Goal: Use online tool/utility: Use online tool/utility

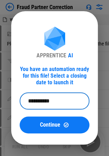
click at [32, 98] on input "**********" at bounding box center [52, 101] width 65 height 17
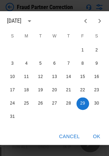
scroll to position [45, 0]
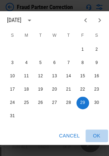
click at [94, 130] on button "OK" at bounding box center [96, 135] width 22 height 13
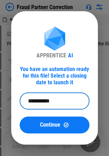
click at [63, 100] on input "**********" at bounding box center [52, 101] width 65 height 17
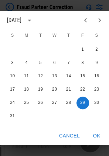
scroll to position [10, 0]
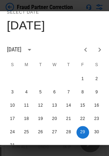
click at [100, 49] on icon "Next month" at bounding box center [99, 49] width 8 height 8
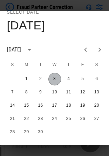
click at [53, 78] on button "3" at bounding box center [54, 79] width 13 height 13
type input "**********"
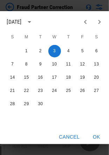
scroll to position [45, 0]
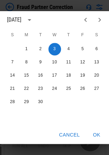
click at [96, 129] on button "OK" at bounding box center [96, 135] width 22 height 13
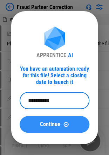
click at [54, 127] on span "Continue" at bounding box center [50, 125] width 20 height 6
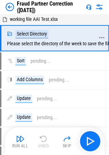
click at [39, 34] on div "Select Directory" at bounding box center [31, 34] width 33 height 8
click at [68, 44] on div "Select Directory Please select the directory of the week to save the files" at bounding box center [60, 38] width 106 height 16
click at [101, 36] on icon at bounding box center [101, 38] width 6 height 6
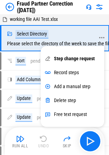
click at [24, 36] on div "Select Directory" at bounding box center [31, 34] width 33 height 8
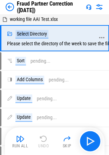
click at [24, 36] on div "Select Directory" at bounding box center [31, 34] width 33 height 8
click at [9, 33] on icon at bounding box center [10, 34] width 6 height 6
click at [43, 44] on div "Select Directory Please select the directory of the week to save the files" at bounding box center [60, 38] width 106 height 16
click at [34, 36] on div "Select Directory" at bounding box center [31, 34] width 33 height 8
click at [38, 34] on div "Select Directory" at bounding box center [31, 34] width 33 height 8
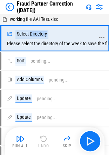
drag, startPoint x: 38, startPoint y: 34, endPoint x: 28, endPoint y: 33, distance: 9.8
click at [37, 34] on div "Select Directory" at bounding box center [31, 34] width 33 height 8
click at [10, 34] on icon at bounding box center [9, 34] width 5 height 4
click at [100, 34] on div at bounding box center [101, 38] width 6 height 25
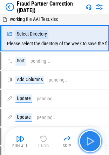
click at [91, 138] on img "button" at bounding box center [89, 141] width 11 height 11
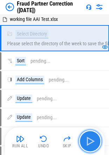
click at [90, 142] on img "button" at bounding box center [89, 141] width 11 height 11
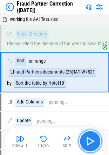
click at [90, 142] on img "button" at bounding box center [89, 141] width 11 height 11
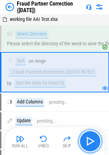
click at [90, 142] on img "button" at bounding box center [89, 141] width 11 height 11
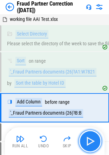
click at [90, 142] on img "button" at bounding box center [89, 141] width 11 height 11
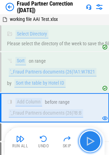
click at [90, 142] on img "button" at bounding box center [89, 141] width 11 height 11
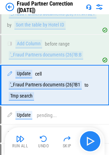
scroll to position [65, 0]
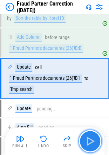
click at [90, 142] on img "button" at bounding box center [89, 141] width 11 height 11
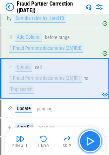
click at [90, 142] on img "button" at bounding box center [89, 141] width 11 height 11
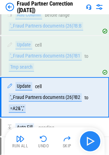
scroll to position [106, 0]
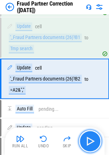
click at [90, 142] on img "button" at bounding box center [89, 141] width 11 height 11
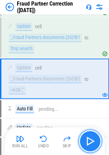
click at [90, 142] on img "button" at bounding box center [89, 141] width 11 height 11
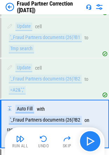
scroll to position [151, 0]
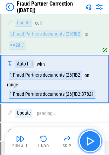
click at [90, 142] on img "button" at bounding box center [89, 141] width 11 height 11
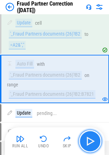
click at [90, 142] on img "button" at bounding box center [89, 141] width 11 height 11
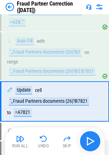
scroll to position [196, 0]
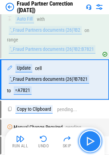
click at [90, 142] on img "button" at bounding box center [89, 141] width 11 height 11
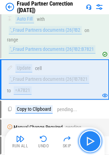
click at [90, 142] on img "button" at bounding box center [89, 141] width 11 height 11
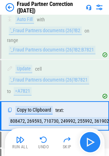
scroll to position [231, 0]
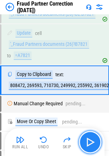
click at [93, 140] on img "button" at bounding box center [89, 141] width 11 height 11
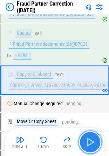
click at [93, 140] on img "button" at bounding box center [89, 141] width 11 height 11
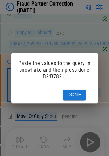
scroll to position [0, 10]
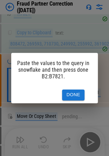
click at [71, 89] on button "Done" at bounding box center [73, 94] width 22 height 11
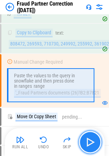
click at [87, 143] on img "button" at bounding box center [89, 141] width 11 height 11
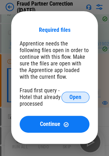
click at [81, 98] on button "Open" at bounding box center [75, 97] width 28 height 11
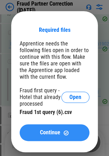
click at [46, 135] on span "Continue" at bounding box center [50, 133] width 20 height 6
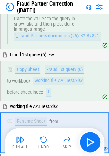
scroll to position [380, 0]
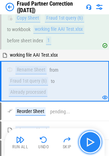
click at [94, 141] on img "button" at bounding box center [89, 141] width 11 height 11
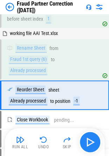
scroll to position [416, 0]
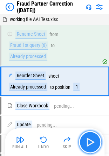
click at [90, 142] on img "button" at bounding box center [89, 141] width 11 height 11
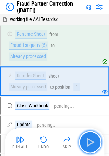
click at [90, 142] on img "button" at bounding box center [89, 141] width 11 height 11
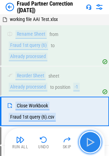
click at [89, 141] on img "button" at bounding box center [89, 141] width 11 height 11
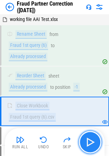
click at [90, 143] on img "button" at bounding box center [89, 141] width 11 height 11
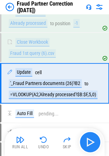
scroll to position [481, 0]
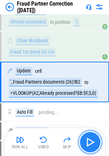
click at [90, 143] on img "button" at bounding box center [89, 141] width 11 height 11
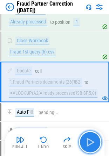
click at [90, 143] on img "button" at bounding box center [89, 141] width 11 height 11
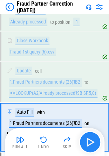
scroll to position [525, 0]
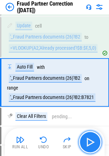
click at [90, 143] on img "button" at bounding box center [89, 141] width 11 height 11
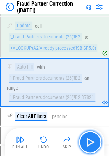
click at [88, 143] on img "button" at bounding box center [89, 141] width 11 height 11
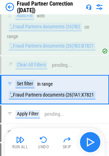
scroll to position [584, 0]
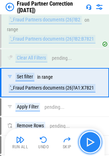
click at [88, 143] on img "button" at bounding box center [89, 141] width 11 height 11
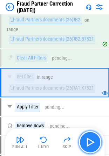
click at [88, 143] on img "button" at bounding box center [89, 141] width 11 height 11
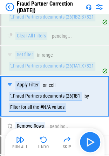
scroll to position [619, 0]
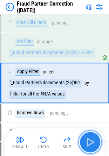
click at [88, 143] on img "button" at bounding box center [89, 141] width 11 height 11
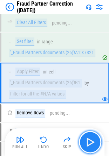
click at [88, 143] on img "button" at bounding box center [89, 141] width 11 height 11
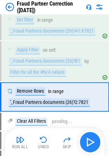
scroll to position [654, 0]
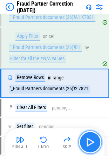
click at [88, 143] on img "button" at bounding box center [89, 141] width 11 height 11
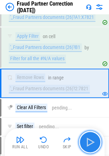
click at [94, 140] on img "button" at bounding box center [89, 141] width 11 height 11
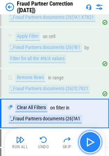
click at [90, 141] on img "button" at bounding box center [89, 141] width 11 height 11
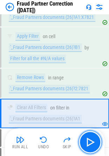
click at [92, 142] on img "button" at bounding box center [89, 141] width 11 height 11
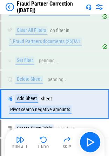
scroll to position [751, 0]
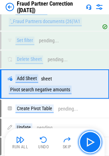
click at [93, 141] on img "button" at bounding box center [89, 141] width 11 height 11
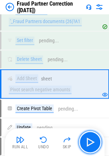
click at [93, 141] on img "button" at bounding box center [89, 141] width 11 height 11
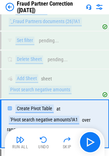
scroll to position [791, 0]
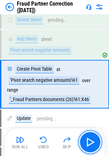
click at [93, 141] on img "button" at bounding box center [89, 141] width 11 height 11
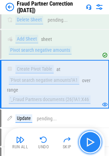
click at [87, 139] on img "button" at bounding box center [89, 141] width 11 height 11
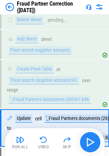
scroll to position [834, 0]
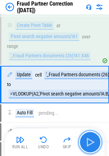
click at [90, 142] on img "button" at bounding box center [89, 141] width 11 height 11
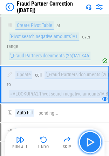
click at [90, 142] on img "button" at bounding box center [89, 141] width 11 height 11
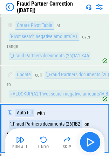
scroll to position [877, 0]
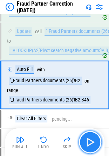
click at [90, 142] on img "button" at bounding box center [89, 141] width 11 height 11
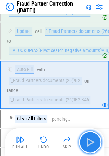
click at [90, 142] on img "button" at bounding box center [89, 141] width 11 height 11
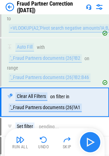
scroll to position [917, 0]
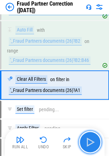
click at [90, 142] on img "button" at bounding box center [89, 141] width 11 height 11
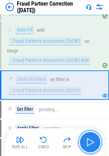
click at [90, 142] on img "button" at bounding box center [89, 141] width 11 height 11
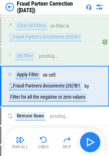
scroll to position [971, 0]
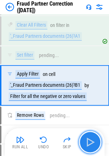
click at [90, 142] on img "button" at bounding box center [89, 141] width 11 height 11
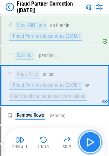
click at [90, 142] on img "button" at bounding box center [89, 141] width 11 height 11
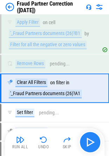
scroll to position [1025, 0]
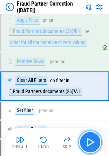
click at [90, 142] on img "button" at bounding box center [89, 141] width 11 height 11
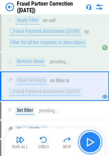
click at [90, 142] on img "button" at bounding box center [89, 141] width 11 height 11
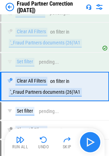
scroll to position [1074, 0]
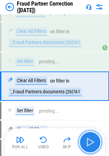
click at [90, 142] on img "button" at bounding box center [89, 141] width 11 height 11
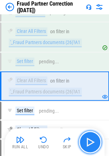
click at [90, 142] on img "button" at bounding box center [89, 141] width 11 height 11
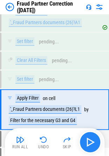
scroll to position [1165, 0]
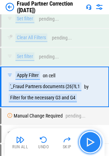
click at [90, 142] on img "button" at bounding box center [89, 141] width 11 height 11
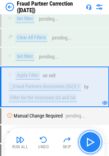
click at [90, 142] on img "button" at bounding box center [89, 141] width 11 height 11
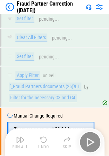
scroll to position [1210, 0]
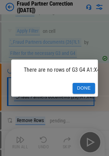
click at [85, 83] on button "Done" at bounding box center [83, 88] width 22 height 11
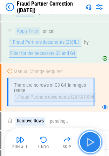
click at [90, 145] on img "button" at bounding box center [89, 141] width 11 height 11
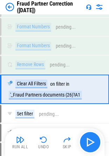
scroll to position [1397, 0]
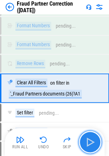
click at [90, 145] on img "button" at bounding box center [89, 141] width 11 height 11
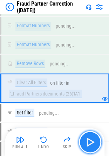
click at [90, 145] on img "button" at bounding box center [89, 141] width 11 height 11
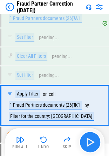
scroll to position [1489, 0]
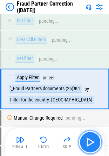
click at [90, 145] on img "button" at bounding box center [89, 141] width 11 height 11
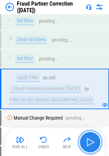
click at [90, 145] on img "button" at bounding box center [89, 141] width 11 height 11
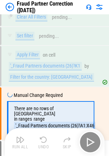
scroll to position [1533, 0]
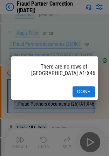
click at [86, 86] on button "Done" at bounding box center [83, 91] width 22 height 11
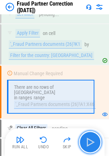
click at [94, 141] on img "button" at bounding box center [89, 141] width 11 height 11
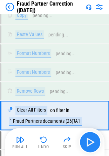
scroll to position [1777, 0]
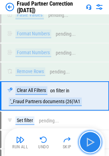
click at [93, 140] on img "button" at bounding box center [89, 141] width 11 height 11
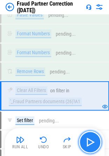
click at [93, 140] on img "button" at bounding box center [89, 141] width 11 height 11
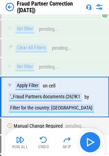
scroll to position [1869, 0]
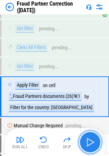
click at [93, 140] on img "button" at bounding box center [89, 141] width 11 height 11
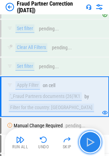
click at [93, 140] on img "button" at bounding box center [89, 141] width 11 height 11
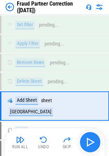
scroll to position [2010, 0]
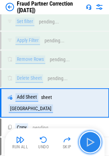
click at [93, 140] on img "button" at bounding box center [89, 141] width 11 height 11
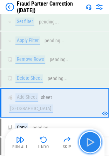
click at [93, 140] on img "button" at bounding box center [89, 141] width 11 height 11
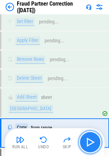
click at [93, 140] on img "button" at bounding box center [89, 141] width 11 height 11
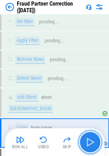
click at [93, 140] on img "button" at bounding box center [89, 141] width 11 height 11
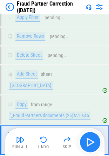
scroll to position [2058, 0]
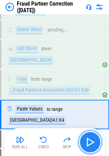
click at [93, 140] on img "button" at bounding box center [89, 141] width 11 height 11
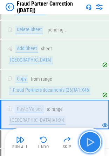
click at [93, 140] on img "button" at bounding box center [89, 141] width 11 height 11
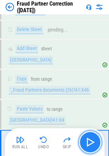
click at [93, 140] on img "button" at bounding box center [89, 141] width 11 height 11
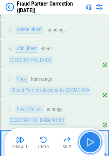
click at [93, 140] on img "button" at bounding box center [89, 141] width 11 height 11
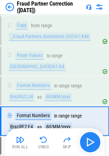
scroll to position [2112, 0]
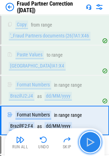
click at [93, 140] on img "button" at bounding box center [89, 141] width 11 height 11
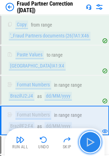
click at [93, 140] on img "button" at bounding box center [89, 141] width 11 height 11
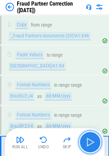
click at [93, 140] on img "button" at bounding box center [89, 141] width 11 height 11
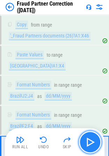
click at [93, 140] on img "button" at bounding box center [89, 141] width 11 height 11
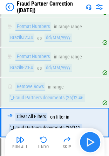
scroll to position [2172, 0]
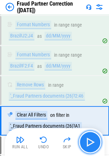
click at [93, 140] on img "button" at bounding box center [89, 141] width 11 height 11
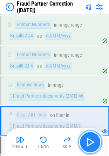
click at [93, 140] on img "button" at bounding box center [89, 141] width 11 height 11
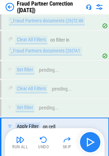
scroll to position [2264, 0]
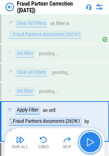
click at [93, 140] on img "button" at bounding box center [89, 141] width 11 height 11
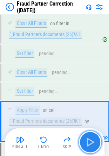
click at [93, 140] on img "button" at bounding box center [89, 141] width 11 height 11
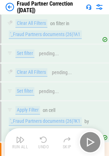
scroll to position [2308, 0]
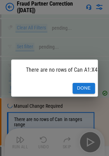
click at [93, 140] on div "There are no rows of Can A1:X43. Done" at bounding box center [54, 78] width 109 height 156
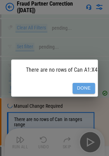
click at [85, 83] on button "Done" at bounding box center [83, 88] width 22 height 11
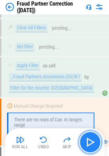
click at [90, 144] on img "button" at bounding box center [89, 141] width 11 height 11
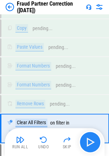
scroll to position [2552, 0]
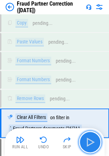
click at [90, 144] on img "button" at bounding box center [89, 141] width 11 height 11
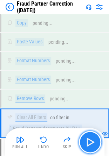
click at [90, 144] on img "button" at bounding box center [89, 141] width 11 height 11
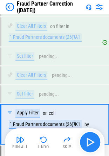
scroll to position [2644, 0]
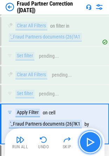
click at [90, 144] on img "button" at bounding box center [89, 141] width 11 height 11
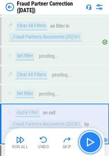
click at [90, 144] on img "button" at bounding box center [89, 141] width 11 height 11
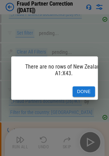
scroll to position [2688, 0]
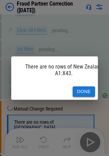
click at [84, 86] on button "Done" at bounding box center [83, 91] width 22 height 11
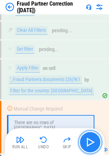
click at [92, 140] on img "button" at bounding box center [89, 141] width 11 height 11
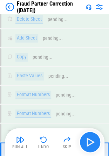
scroll to position [2932, 0]
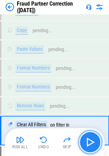
click at [92, 140] on img "button" at bounding box center [89, 141] width 11 height 11
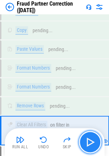
click at [92, 140] on img "button" at bounding box center [89, 141] width 11 height 11
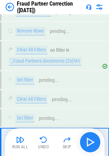
scroll to position [3024, 0]
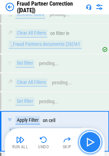
click at [92, 140] on img "button" at bounding box center [89, 141] width 11 height 11
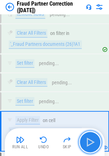
click at [92, 140] on img "button" at bounding box center [89, 141] width 11 height 11
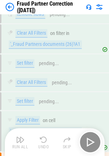
scroll to position [3068, 0]
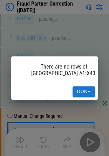
click at [92, 140] on div "There are no rows of [GEOGRAPHIC_DATA] A1:X43. Done" at bounding box center [54, 78] width 109 height 156
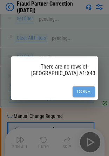
click at [82, 86] on button "Done" at bounding box center [83, 91] width 22 height 11
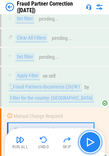
click at [91, 141] on img "button" at bounding box center [89, 141] width 11 height 11
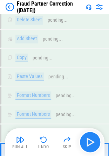
scroll to position [3312, 0]
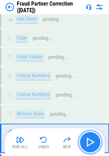
click at [91, 141] on img "button" at bounding box center [89, 141] width 11 height 11
click at [89, 141] on img "button" at bounding box center [89, 141] width 11 height 11
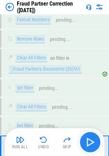
scroll to position [3404, 0]
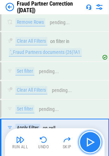
click at [89, 141] on img "button" at bounding box center [89, 141] width 11 height 11
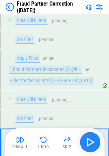
scroll to position [3482, 0]
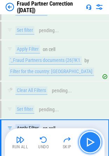
click at [89, 141] on img "button" at bounding box center [89, 141] width 11 height 11
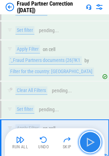
click at [89, 141] on img "button" at bounding box center [89, 141] width 11 height 11
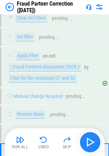
scroll to position [3567, 0]
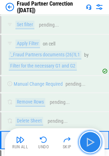
click at [89, 141] on img "button" at bounding box center [89, 141] width 11 height 11
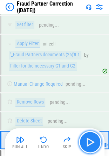
click at [89, 141] on img "button" at bounding box center [89, 141] width 11 height 11
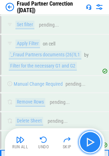
click at [89, 141] on img "button" at bounding box center [89, 141] width 11 height 11
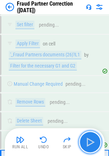
click at [89, 141] on img "button" at bounding box center [89, 141] width 11 height 11
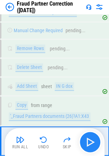
scroll to position [3621, 0]
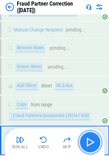
click at [89, 141] on img "button" at bounding box center [89, 141] width 11 height 11
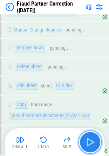
click at [89, 141] on img "button" at bounding box center [89, 141] width 11 height 11
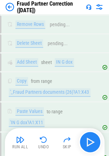
scroll to position [3681, 0]
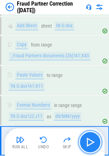
click at [89, 141] on img "button" at bounding box center [89, 141] width 11 height 11
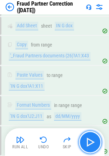
click at [89, 141] on img "button" at bounding box center [89, 141] width 11 height 11
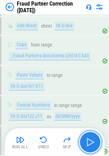
click at [89, 141] on img "button" at bounding box center [89, 141] width 11 height 11
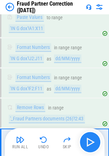
scroll to position [3740, 0]
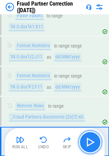
click at [90, 141] on img "button" at bounding box center [89, 141] width 11 height 11
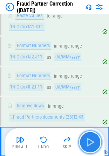
click at [88, 141] on img "button" at bounding box center [89, 141] width 11 height 11
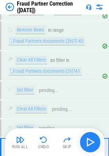
scroll to position [3831, 0]
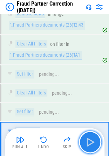
click at [88, 141] on img "button" at bounding box center [89, 141] width 11 height 11
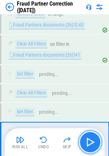
click at [88, 141] on img "button" at bounding box center [89, 141] width 11 height 11
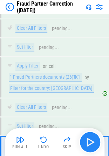
scroll to position [3910, 0]
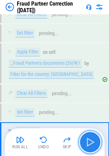
click at [88, 141] on img "button" at bounding box center [89, 141] width 11 height 11
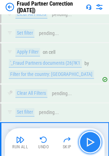
click at [88, 141] on img "button" at bounding box center [89, 141] width 11 height 11
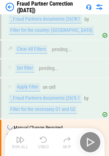
scroll to position [3954, 0]
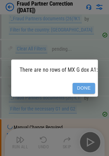
click at [82, 85] on button "Done" at bounding box center [83, 88] width 22 height 11
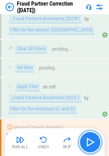
click at [87, 141] on img "button" at bounding box center [89, 141] width 11 height 11
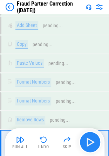
scroll to position [4142, 0]
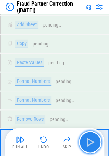
click at [87, 141] on img "button" at bounding box center [89, 141] width 11 height 11
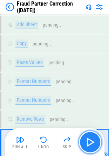
click at [87, 141] on img "button" at bounding box center [89, 141] width 11 height 11
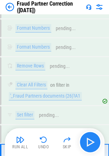
scroll to position [4204, 0]
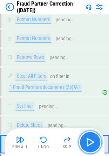
click at [87, 141] on img "button" at bounding box center [89, 141] width 11 height 11
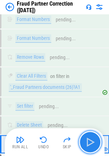
click at [87, 141] on img "button" at bounding box center [89, 141] width 11 height 11
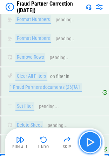
click at [87, 141] on img "button" at bounding box center [89, 141] width 11 height 11
click at [92, 141] on img "button" at bounding box center [89, 141] width 11 height 11
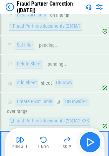
scroll to position [4269, 0]
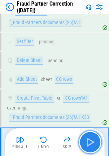
click at [92, 141] on img "button" at bounding box center [89, 141] width 11 height 11
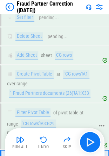
scroll to position [4283, 0]
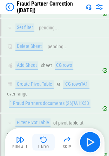
click at [43, 137] on img "button" at bounding box center [43, 139] width 8 height 8
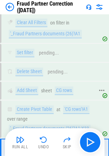
scroll to position [4248, 0]
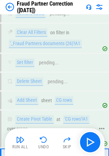
click at [98, 111] on div "Create Pivot Table at 'CG rows'!A1 over range '_Fraud Partners documents (26)'!…" at bounding box center [51, 129] width 100 height 36
click at [75, 115] on div "'CG rows'!A1" at bounding box center [76, 119] width 26 height 8
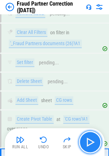
click at [87, 142] on img "button" at bounding box center [89, 141] width 11 height 11
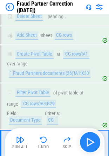
scroll to position [4318, 0]
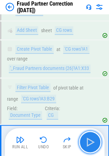
click at [87, 142] on img "button" at bounding box center [89, 141] width 11 height 11
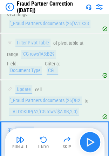
scroll to position [4363, 0]
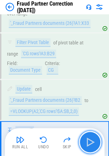
click at [87, 142] on img "button" at bounding box center [89, 141] width 11 height 11
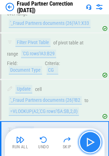
click at [87, 142] on img "button" at bounding box center [89, 141] width 11 height 11
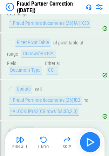
scroll to position [4402, 0]
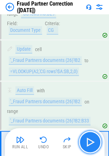
click at [87, 142] on img "button" at bounding box center [89, 141] width 11 height 11
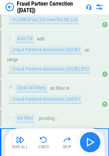
scroll to position [4456, 0]
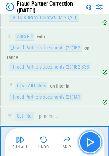
click at [85, 140] on img "button" at bounding box center [89, 141] width 11 height 11
click at [87, 140] on img "button" at bounding box center [89, 141] width 11 height 11
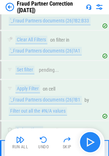
scroll to position [4505, 0]
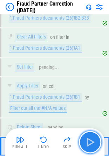
click at [87, 140] on img "button" at bounding box center [89, 141] width 11 height 11
click at [90, 141] on img "button" at bounding box center [89, 141] width 11 height 11
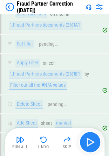
scroll to position [4559, 0]
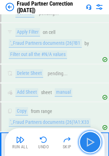
click at [90, 141] on img "button" at bounding box center [89, 141] width 11 height 11
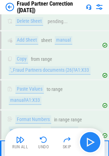
scroll to position [4618, 0]
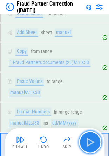
click at [90, 141] on img "button" at bounding box center [89, 141] width 11 height 11
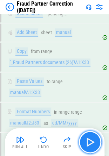
click at [90, 141] on img "button" at bounding box center [89, 141] width 11 height 11
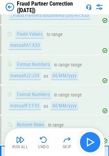
scroll to position [4678, 0]
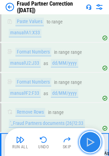
click at [90, 141] on img "button" at bounding box center [89, 141] width 11 height 11
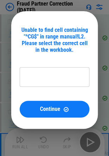
type input "*********"
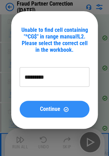
click at [52, 108] on span "Continue" at bounding box center [50, 109] width 20 height 6
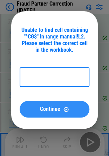
click at [71, 108] on div "Continue" at bounding box center [54, 109] width 53 height 6
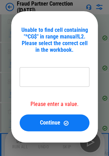
type input "*********"
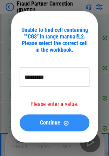
click at [42, 122] on span "Continue" at bounding box center [50, 123] width 20 height 6
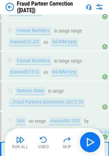
scroll to position [4712, 0]
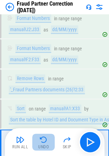
click at [39, 141] on img "button" at bounding box center [43, 139] width 8 height 8
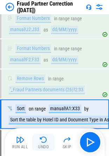
click at [43, 140] on img "button" at bounding box center [43, 139] width 8 height 8
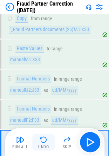
scroll to position [4648, 0]
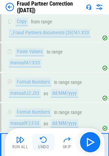
click at [43, 140] on img "button" at bounding box center [43, 139] width 8 height 8
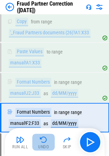
click at [43, 140] on img "button" at bounding box center [43, 139] width 8 height 8
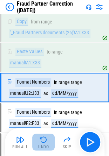
click at [43, 140] on img "button" at bounding box center [43, 139] width 8 height 8
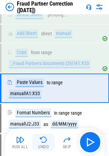
scroll to position [4559, 0]
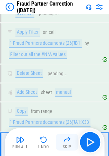
click at [67, 140] on img "button" at bounding box center [67, 139] width 8 height 8
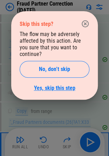
click at [63, 85] on link "Yes, skip this step" at bounding box center [54, 88] width 41 height 7
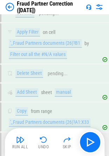
scroll to position [4594, 0]
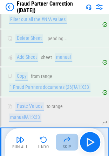
click at [66, 139] on img "button" at bounding box center [67, 139] width 8 height 8
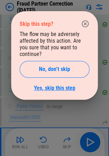
click at [58, 85] on link "Yes, skip this step" at bounding box center [54, 88] width 41 height 7
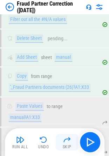
click at [64, 140] on img "button" at bounding box center [67, 139] width 8 height 8
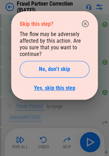
click at [64, 85] on link "Yes, skip this step" at bounding box center [54, 88] width 41 height 7
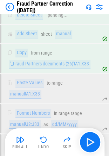
scroll to position [4648, 0]
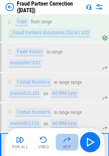
click at [66, 138] on img "button" at bounding box center [67, 139] width 8 height 8
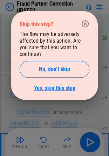
click at [59, 85] on link "Yes, skip this step" at bounding box center [54, 88] width 41 height 7
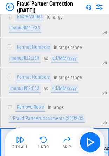
scroll to position [4718, 0]
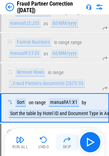
click at [64, 136] on img "button" at bounding box center [67, 139] width 8 height 8
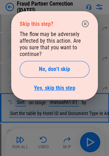
click at [66, 85] on link "Yes, skip this step" at bounding box center [54, 88] width 41 height 7
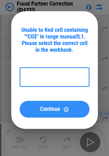
click at [50, 108] on span "Continue" at bounding box center [50, 109] width 20 height 6
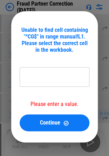
type input "*********"
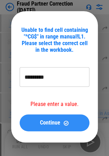
click at [49, 123] on span "Continue" at bounding box center [50, 123] width 20 height 6
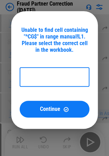
type input "**********"
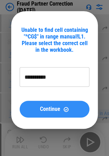
click at [58, 109] on span "Continue" at bounding box center [50, 109] width 20 height 6
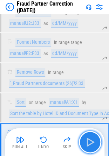
click at [94, 142] on img "button" at bounding box center [89, 141] width 11 height 11
click at [90, 140] on img "button" at bounding box center [89, 141] width 11 height 11
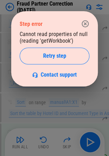
click at [85, 25] on icon "button" at bounding box center [85, 24] width 8 height 8
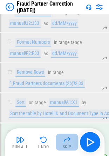
click at [66, 140] on img "button" at bounding box center [67, 139] width 8 height 8
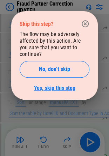
click at [59, 85] on link "Yes, skip this step" at bounding box center [54, 88] width 41 height 7
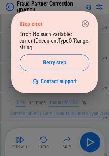
click at [85, 23] on icon "button" at bounding box center [84, 23] width 7 height 7
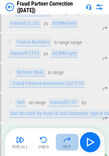
click at [67, 138] on img "button" at bounding box center [67, 139] width 8 height 8
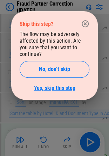
click at [66, 85] on link "Yes, skip this step" at bounding box center [54, 88] width 41 height 7
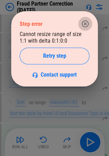
click at [85, 24] on icon "button" at bounding box center [85, 24] width 8 height 8
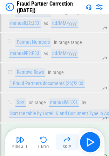
click at [66, 138] on img "button" at bounding box center [67, 139] width 8 height 8
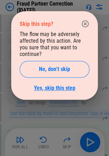
click at [64, 85] on link "Yes, skip this step" at bounding box center [54, 88] width 41 height 7
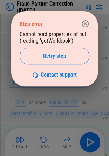
click at [80, 22] on button "button" at bounding box center [85, 24] width 14 height 14
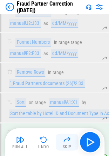
click at [58, 142] on button "Skip" at bounding box center [67, 141] width 22 height 17
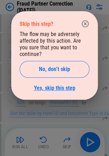
click at [62, 85] on link "Yes, skip this step" at bounding box center [54, 88] width 41 height 7
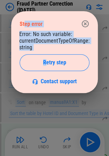
drag, startPoint x: 30, startPoint y: 28, endPoint x: 46, endPoint y: 54, distance: 30.5
click at [46, 54] on div "Step error Error: No such variable: currentDocumentTypeOfRange: string Retry st…" at bounding box center [54, 52] width 86 height 82
click at [49, 36] on div "Error: No such variable: currentDocumentTypeOfRange: string Retry step Contact …" at bounding box center [55, 58] width 70 height 54
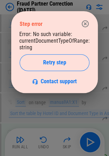
click at [84, 24] on icon "button" at bounding box center [85, 24] width 8 height 8
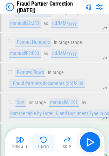
click at [41, 143] on img "button" at bounding box center [43, 139] width 8 height 8
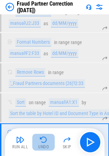
click at [42, 140] on img "button" at bounding box center [43, 139] width 8 height 8
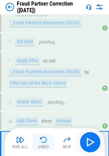
scroll to position [4529, 0]
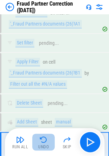
click at [42, 140] on img "button" at bounding box center [43, 139] width 8 height 8
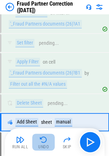
click at [42, 140] on img "button" at bounding box center [43, 139] width 8 height 8
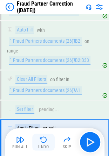
scroll to position [4456, 0]
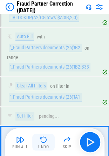
click at [42, 140] on img "button" at bounding box center [43, 139] width 8 height 8
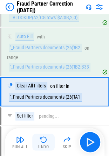
click at [42, 140] on img "button" at bounding box center [43, 139] width 8 height 8
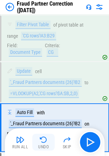
scroll to position [4363, 0]
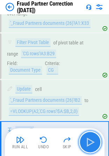
click at [89, 140] on img "button" at bounding box center [89, 141] width 11 height 11
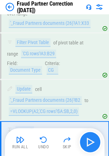
scroll to position [4398, 0]
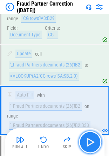
click at [90, 140] on img "button" at bounding box center [89, 141] width 11 height 11
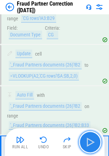
click at [90, 140] on img "button" at bounding box center [89, 141] width 11 height 11
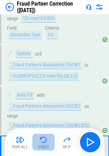
click at [45, 140] on img "button" at bounding box center [43, 139] width 8 height 8
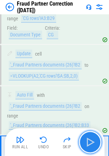
click at [90, 139] on img "button" at bounding box center [89, 141] width 11 height 11
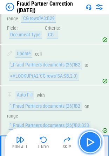
click at [89, 139] on img "button" at bounding box center [89, 141] width 11 height 11
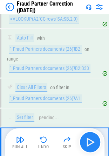
scroll to position [4456, 0]
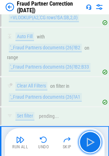
click at [89, 139] on img "button" at bounding box center [89, 141] width 11 height 11
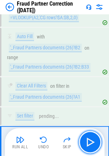
click at [89, 139] on img "button" at bounding box center [89, 141] width 11 height 11
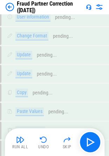
scroll to position [4896, 0]
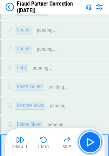
click at [89, 139] on img "button" at bounding box center [89, 141] width 11 height 11
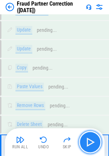
click at [93, 139] on img "button" at bounding box center [89, 141] width 11 height 11
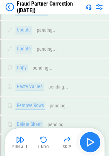
scroll to position [4944, 0]
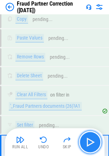
click at [94, 140] on img "button" at bounding box center [89, 141] width 11 height 11
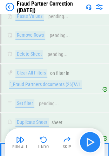
scroll to position [4980, 0]
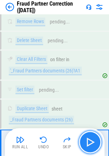
click at [94, 140] on img "button" at bounding box center [89, 141] width 11 height 11
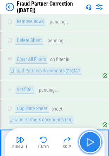
click at [94, 140] on img "button" at bounding box center [89, 141] width 11 height 11
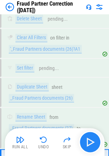
scroll to position [5015, 0]
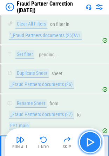
click at [92, 140] on img "button" at bounding box center [89, 141] width 11 height 11
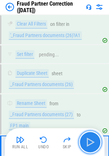
click at [92, 140] on img "button" at bounding box center [89, 141] width 11 height 11
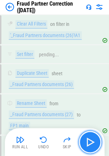
click at [92, 140] on img "button" at bounding box center [89, 141] width 11 height 11
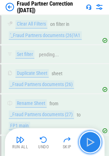
click at [92, 140] on img "button" at bounding box center [89, 141] width 11 height 11
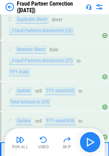
scroll to position [5069, 0]
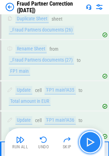
click at [92, 140] on img "button" at bounding box center [89, 141] width 11 height 11
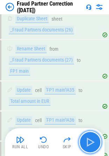
click at [92, 140] on img "button" at bounding box center [89, 141] width 11 height 11
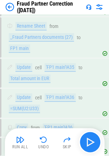
scroll to position [5112, 0]
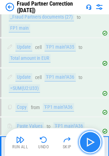
click at [92, 140] on img "button" at bounding box center [89, 141] width 11 height 11
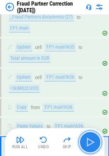
click at [92, 140] on img "button" at bounding box center [89, 141] width 11 height 11
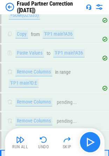
scroll to position [5198, 0]
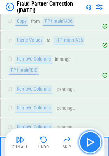
click at [92, 140] on img "button" at bounding box center [89, 141] width 11 height 11
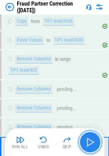
click at [92, 140] on img "button" at bounding box center [89, 141] width 11 height 11
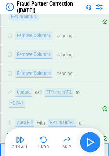
scroll to position [5252, 0]
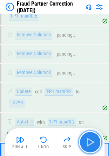
click at [92, 140] on img "button" at bounding box center [89, 141] width 11 height 11
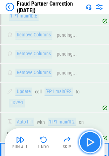
click at [92, 140] on img "button" at bounding box center [89, 141] width 11 height 11
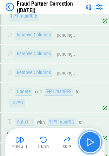
click at [92, 140] on img "button" at bounding box center [89, 141] width 11 height 11
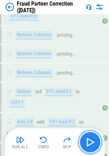
click at [92, 140] on img "button" at bounding box center [89, 141] width 11 height 11
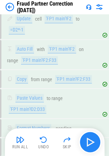
scroll to position [5338, 0]
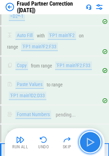
click at [92, 140] on img "button" at bounding box center [89, 141] width 11 height 11
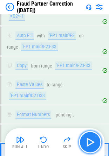
click at [92, 140] on img "button" at bounding box center [89, 141] width 11 height 11
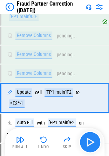
scroll to position [5198, 0]
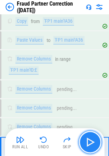
click at [92, 140] on img "button" at bounding box center [89, 141] width 11 height 11
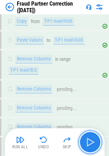
click at [92, 140] on img "button" at bounding box center [89, 141] width 11 height 11
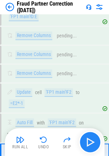
scroll to position [5252, 0]
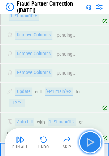
click at [92, 140] on img "button" at bounding box center [89, 141] width 11 height 11
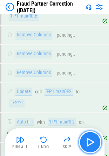
click at [92, 140] on img "button" at bounding box center [89, 141] width 11 height 11
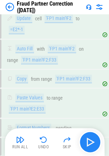
scroll to position [5338, 0]
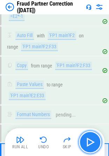
click at [92, 140] on img "button" at bounding box center [89, 141] width 11 height 11
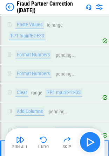
scroll to position [5400, 0]
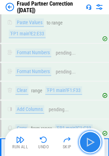
click at [92, 140] on img "button" at bounding box center [89, 141] width 11 height 11
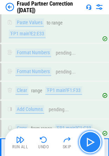
click at [92, 140] on img "button" at bounding box center [89, 141] width 11 height 11
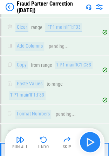
scroll to position [5467, 0]
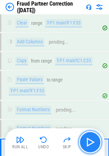
click at [92, 140] on img "button" at bounding box center [89, 141] width 11 height 11
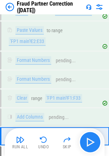
scroll to position [5376, 0]
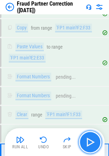
click at [92, 140] on img "button" at bounding box center [89, 141] width 11 height 11
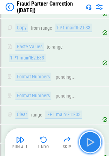
click at [92, 140] on img "button" at bounding box center [89, 141] width 11 height 11
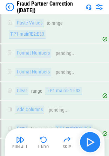
scroll to position [5467, 0]
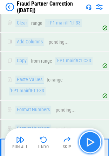
click at [92, 140] on img "button" at bounding box center [89, 141] width 11 height 11
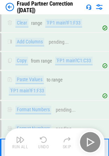
click at [92, 140] on div "Run All Undo Skip" at bounding box center [55, 142] width 92 height 22
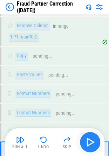
scroll to position [5591, 0]
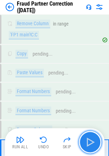
click at [92, 140] on img "button" at bounding box center [89, 141] width 11 height 11
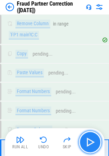
click at [92, 140] on img "button" at bounding box center [89, 141] width 11 height 11
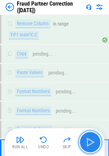
click at [92, 140] on img "button" at bounding box center [89, 141] width 11 height 11
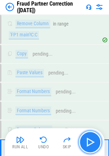
click at [92, 140] on img "button" at bounding box center [89, 141] width 11 height 11
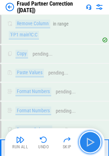
click at [92, 140] on img "button" at bounding box center [89, 141] width 11 height 11
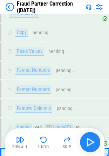
scroll to position [5625, 0]
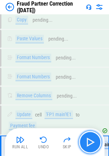
click at [92, 140] on img "button" at bounding box center [89, 141] width 11 height 11
click at [91, 139] on img "button" at bounding box center [89, 141] width 11 height 11
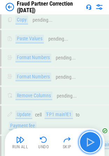
click at [90, 142] on img "button" at bounding box center [89, 141] width 11 height 11
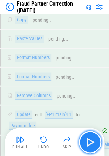
click at [90, 142] on img "button" at bounding box center [89, 141] width 11 height 11
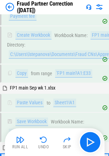
scroll to position [5741, 0]
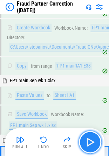
click at [92, 141] on img "button" at bounding box center [89, 141] width 11 height 11
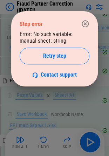
click at [85, 24] on icon "button" at bounding box center [84, 23] width 7 height 7
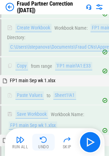
click at [44, 140] on img "button" at bounding box center [43, 139] width 8 height 8
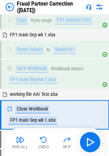
scroll to position [5776, 0]
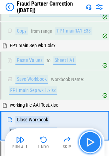
click at [89, 141] on img "button" at bounding box center [89, 141] width 11 height 11
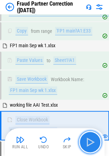
click at [89, 141] on img "button" at bounding box center [89, 141] width 11 height 11
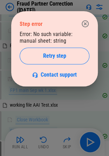
click at [86, 20] on icon "button" at bounding box center [84, 23] width 7 height 7
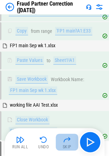
click at [66, 140] on img "button" at bounding box center [67, 139] width 8 height 8
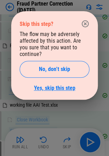
click at [67, 85] on link "Yes, skip this step" at bounding box center [54, 88] width 41 height 7
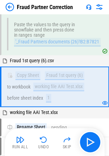
scroll to position [329, 0]
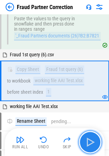
click at [90, 144] on img "button" at bounding box center [89, 141] width 11 height 11
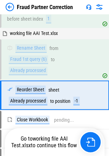
scroll to position [416, 0]
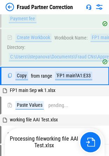
scroll to position [5642, 0]
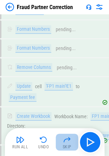
click at [76, 142] on button "Skip" at bounding box center [67, 141] width 22 height 17
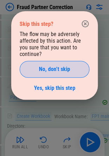
click at [66, 66] on span "No, don’t skip" at bounding box center [54, 69] width 31 height 6
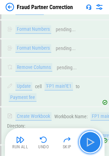
click at [91, 138] on img "button" at bounding box center [89, 141] width 11 height 11
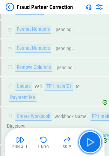
click at [91, 138] on img "button" at bounding box center [89, 141] width 11 height 11
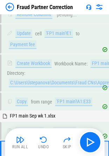
scroll to position [5695, 0]
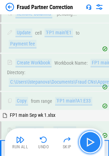
click at [90, 143] on img "button" at bounding box center [89, 141] width 11 height 11
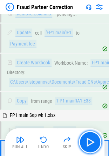
click at [90, 143] on img "button" at bounding box center [89, 141] width 11 height 11
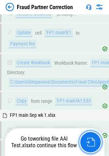
click at [90, 143] on img "button" at bounding box center [90, 141] width 9 height 9
